Goal: Go to known website: Access a specific website the user already knows

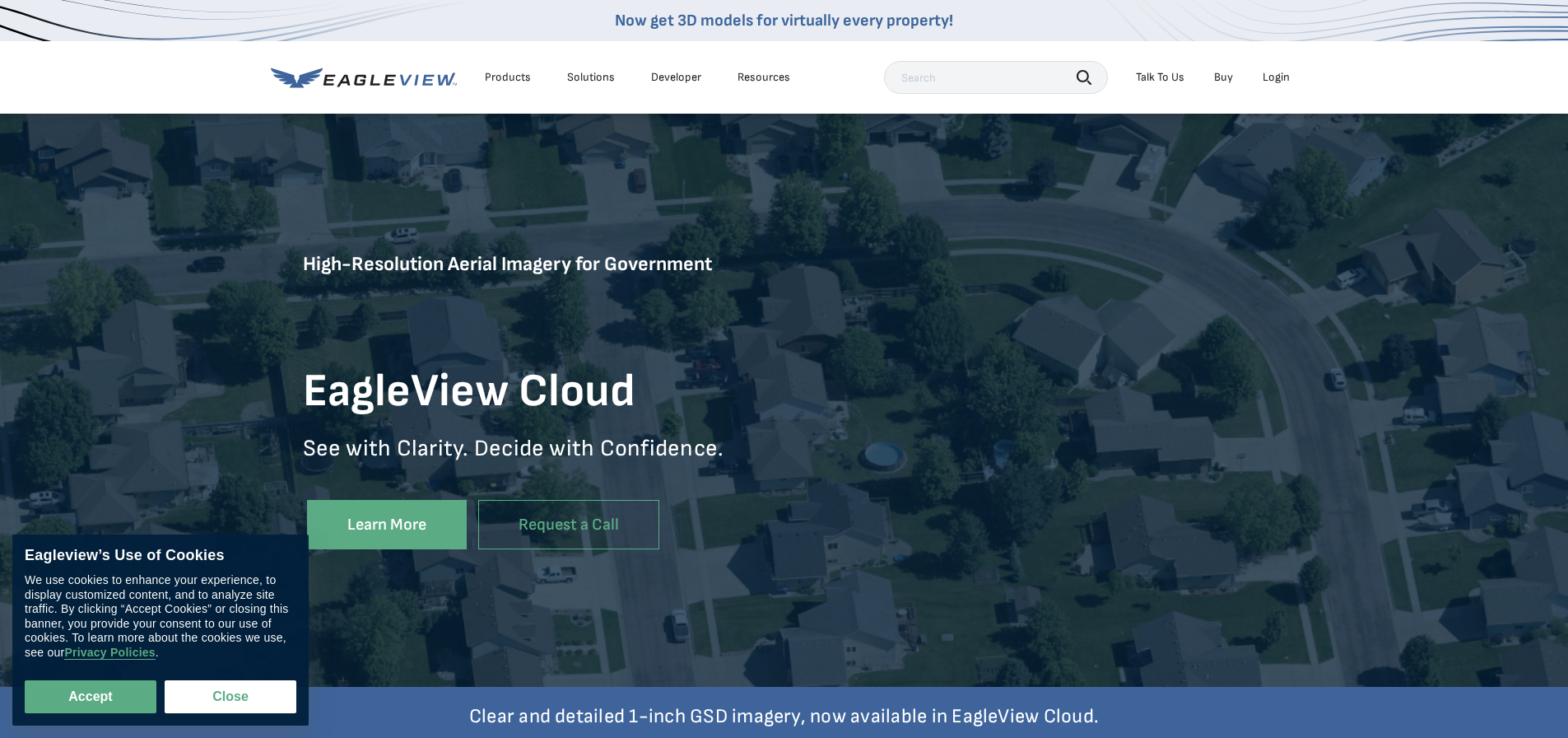
click at [1274, 78] on div "Login" at bounding box center [1277, 77] width 27 height 15
click at [1271, 73] on div "Login" at bounding box center [1277, 77] width 27 height 15
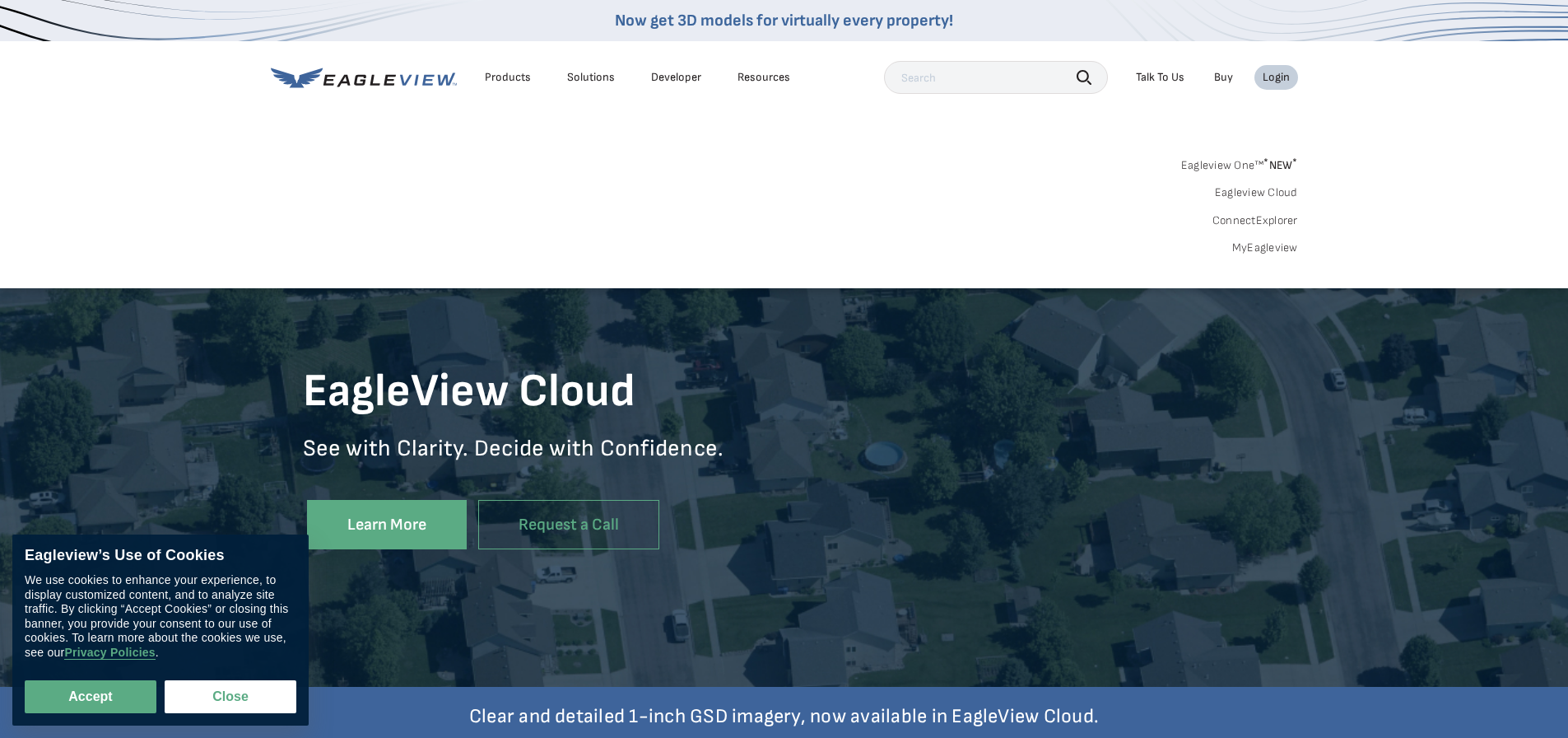
click at [1263, 224] on link "ConnectExplorer" at bounding box center [1255, 220] width 86 height 15
